Goal: Information Seeking & Learning: Understand process/instructions

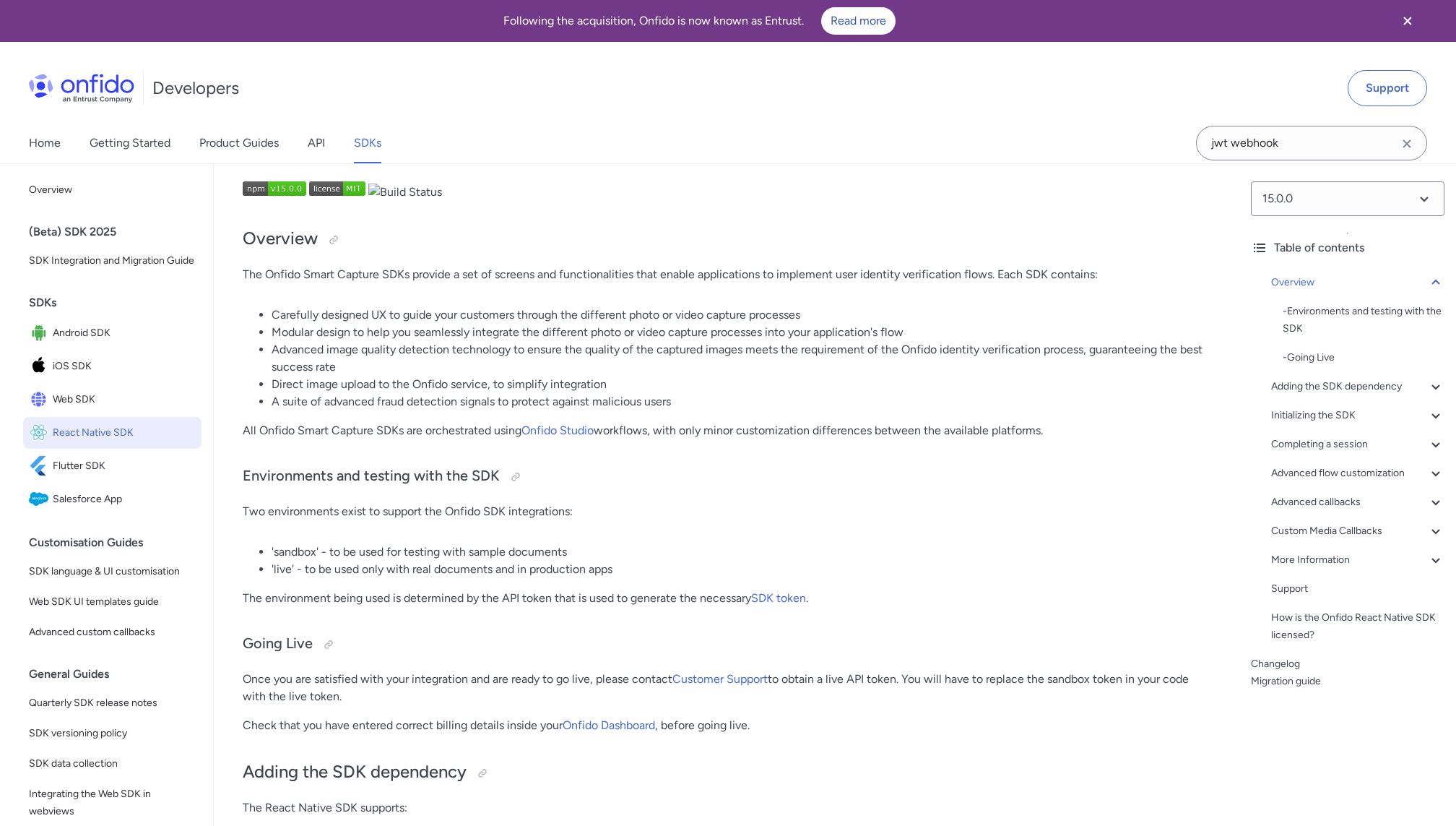
click at [116, 143] on link "Getting Started" at bounding box center [130, 143] width 81 height 40
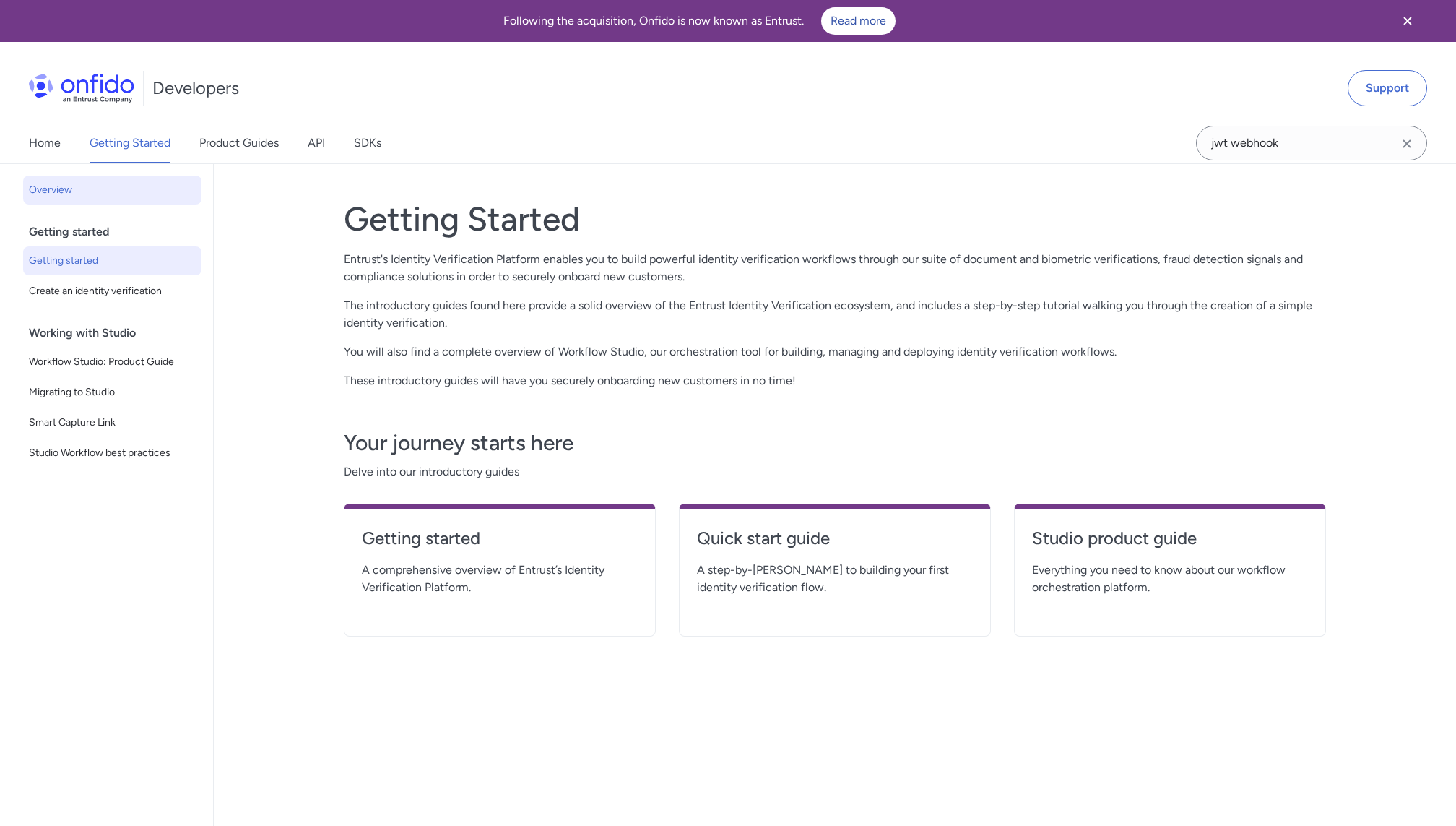
click at [85, 264] on span "Getting started" at bounding box center [111, 260] width 167 height 17
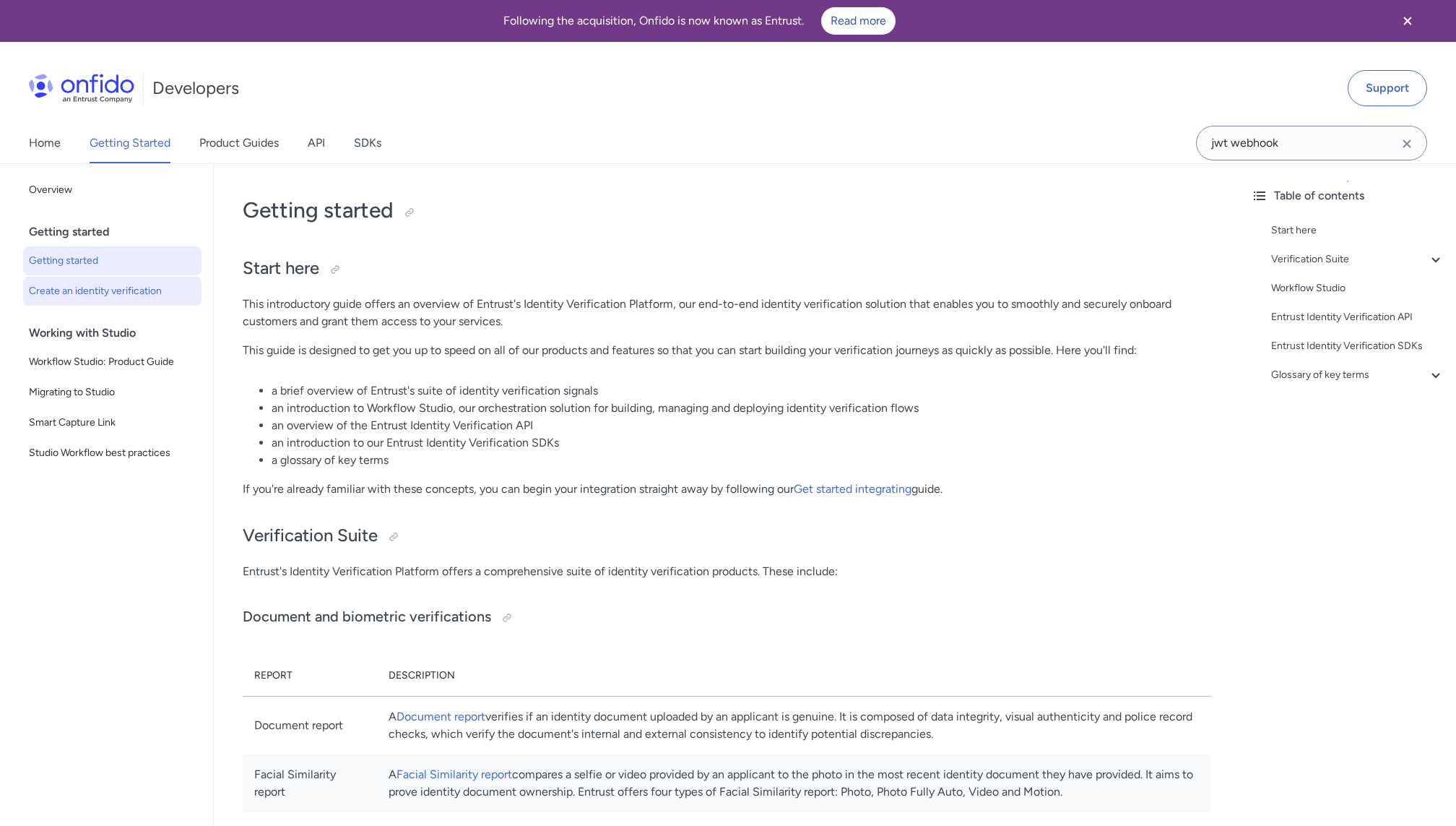
click at [114, 296] on span "Create an identity verification" at bounding box center [111, 290] width 167 height 17
